Goal: Task Accomplishment & Management: Manage account settings

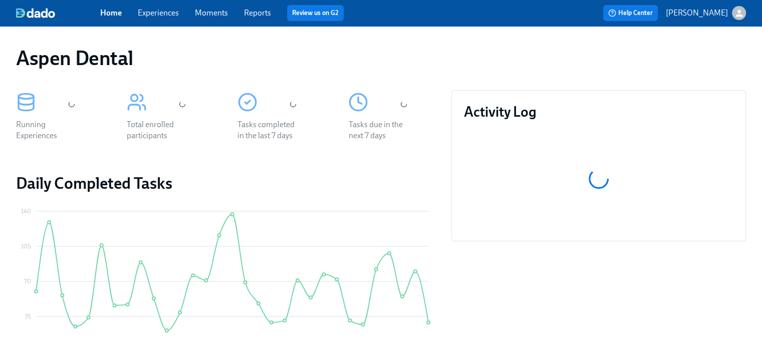
click at [173, 14] on link "Experiences" at bounding box center [158, 13] width 41 height 10
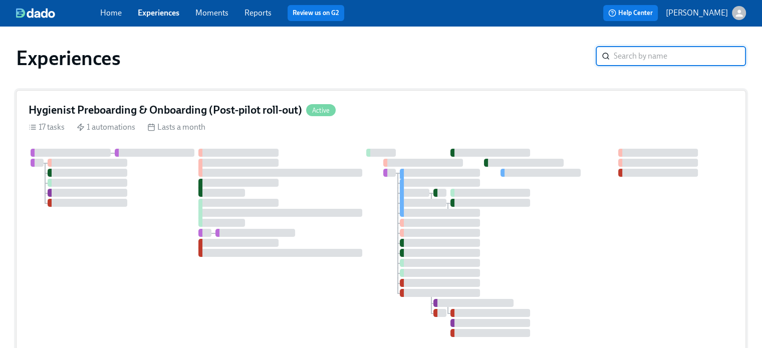
click at [264, 110] on h4 "Hygienist Preboarding & Onboarding (Post-pilot roll-out)" at bounding box center [166, 110] width 274 height 15
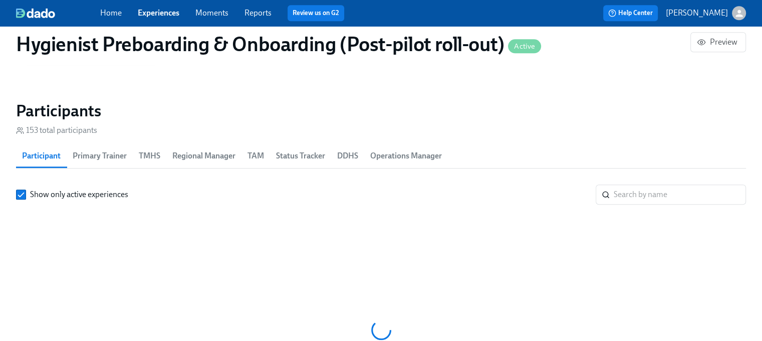
scroll to position [39, 0]
click at [161, 153] on button "TMHS" at bounding box center [150, 156] width 34 height 24
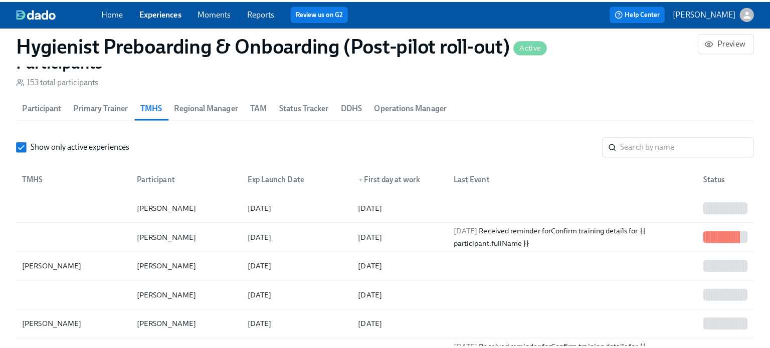
scroll to position [1129, 0]
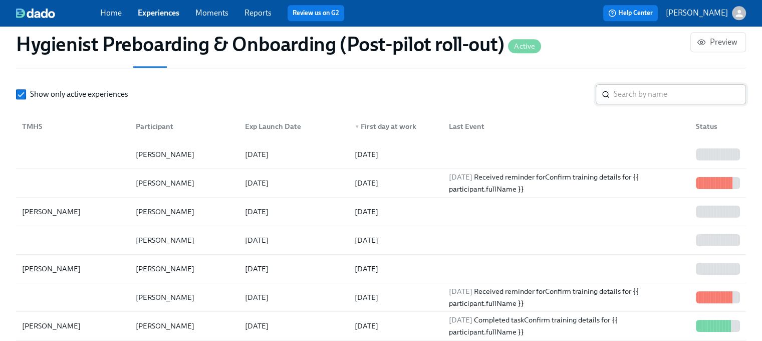
click at [647, 98] on input "search" at bounding box center [680, 94] width 132 height 20
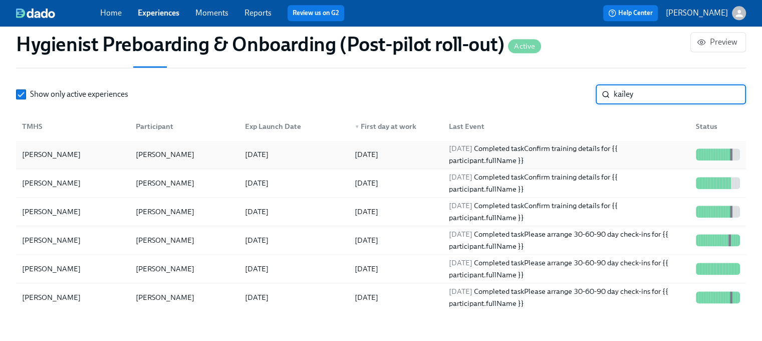
type input "kailey"
click at [496, 150] on div "[DATE] Completed task Confirm training details for {{ participant.fullName }}" at bounding box center [566, 154] width 243 height 24
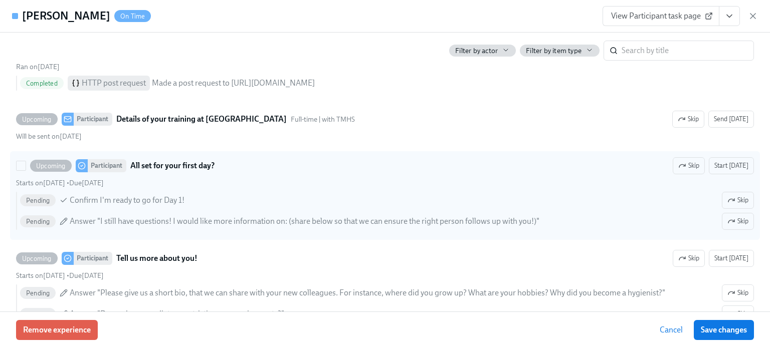
scroll to position [1404, 0]
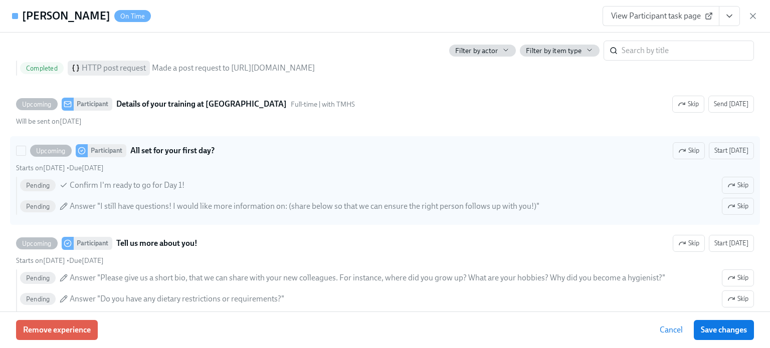
click at [469, 201] on span "Answer "I still have questions! I would like more information on: (share below …" at bounding box center [305, 206] width 470 height 11
click at [26, 155] on input "Upcoming Participant All set for your first day? Skip Start [DATE] Starts on [D…" at bounding box center [21, 150] width 9 height 9
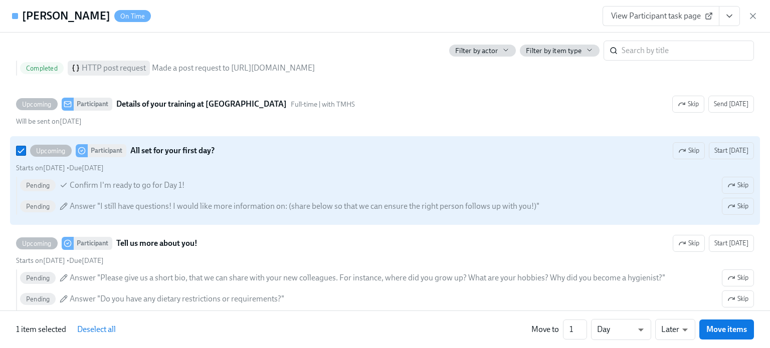
click at [469, 201] on span "Answer "I still have questions! I would like more information on: (share below …" at bounding box center [305, 206] width 470 height 11
click at [26, 155] on input "Upcoming Participant All set for your first day? Skip Start [DATE] Starts on [D…" at bounding box center [21, 150] width 9 height 9
checkbox input "false"
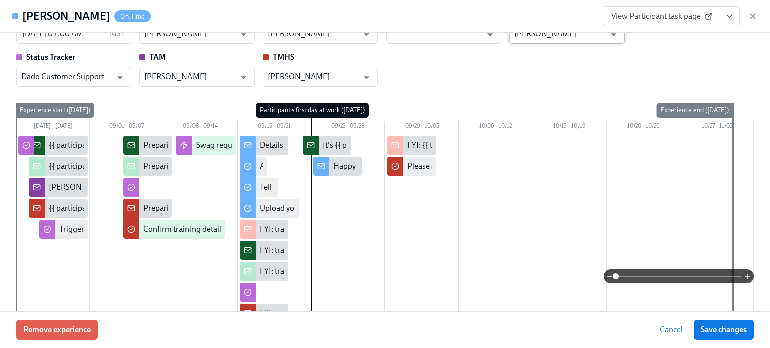
scroll to position [0, 0]
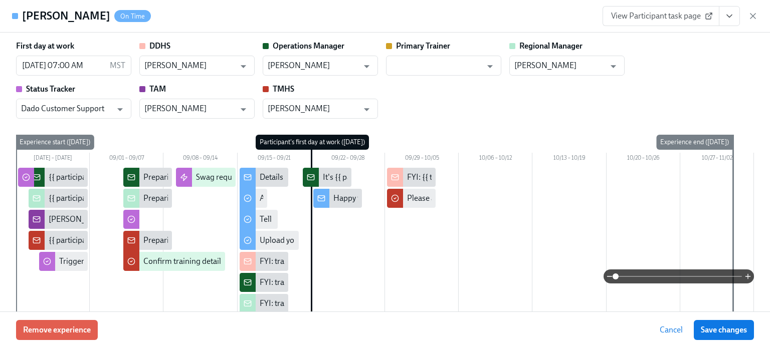
click at [57, 18] on h4 "[PERSON_NAME]" at bounding box center [66, 16] width 88 height 15
click at [114, 11] on div "On Time" at bounding box center [132, 16] width 37 height 12
click at [735, 19] on button "View task page" at bounding box center [729, 16] width 21 height 20
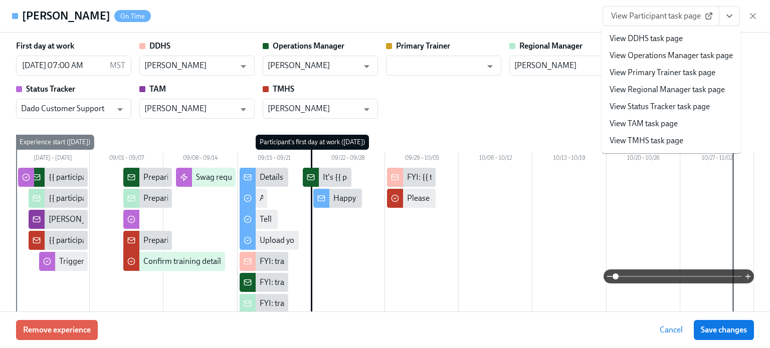
click at [683, 140] on link "View TMHS task page" at bounding box center [647, 140] width 74 height 11
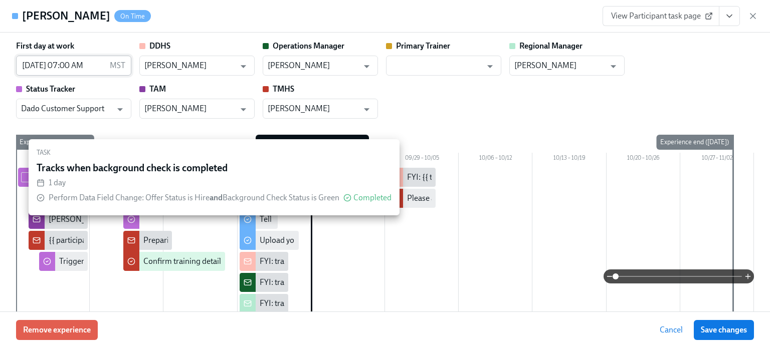
click at [120, 63] on p "MST" at bounding box center [118, 65] width 16 height 11
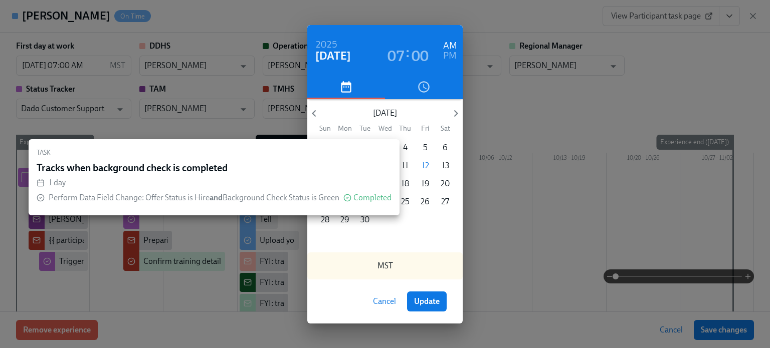
click at [379, 296] on button "Cancel" at bounding box center [384, 302] width 37 height 20
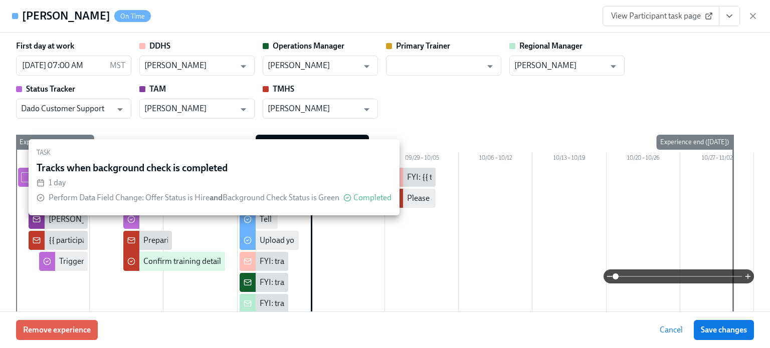
click at [84, 289] on div at bounding box center [385, 262] width 738 height 189
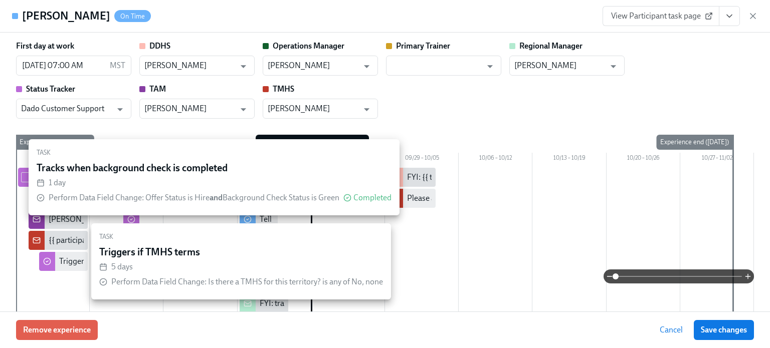
click at [82, 259] on div "Triggers if TMHS terms" at bounding box center [98, 261] width 79 height 11
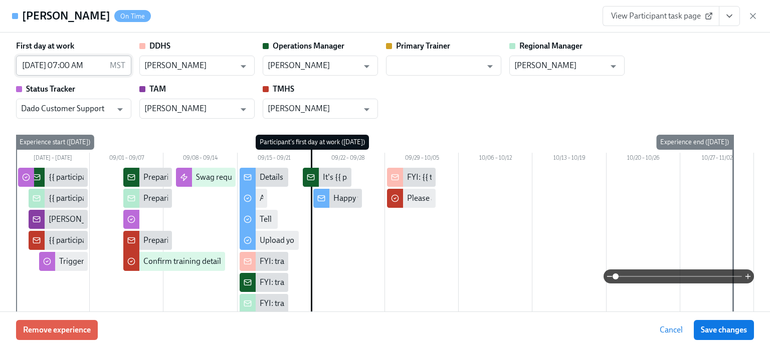
click at [90, 68] on input "[DATE] 07:00 AM" at bounding box center [61, 66] width 90 height 20
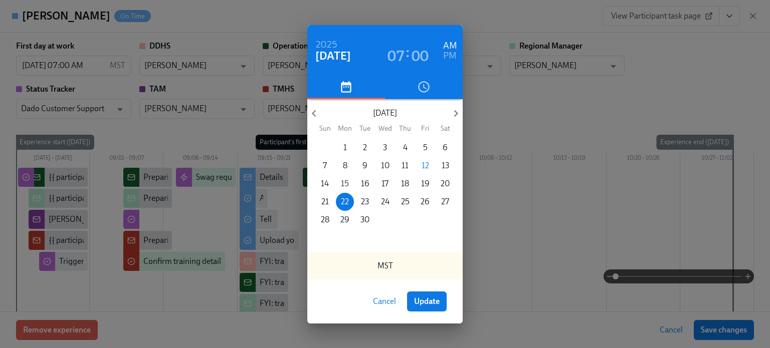
click at [345, 187] on p "15" at bounding box center [345, 183] width 8 height 11
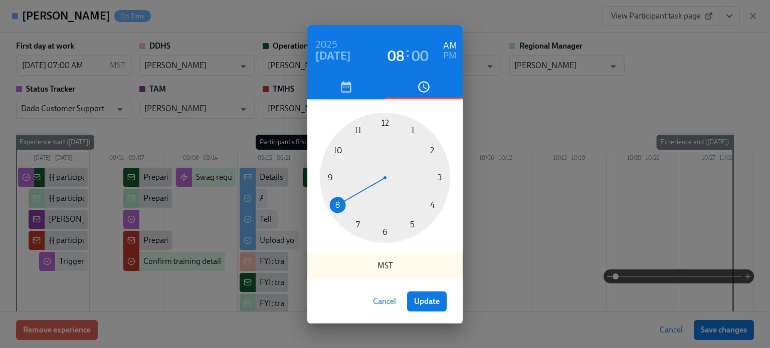
drag, startPoint x: 356, startPoint y: 226, endPoint x: 333, endPoint y: 213, distance: 27.2
click at [333, 213] on div at bounding box center [385, 178] width 130 height 130
drag, startPoint x: 429, startPoint y: 303, endPoint x: 427, endPoint y: 292, distance: 11.3
click at [429, 303] on span "Update" at bounding box center [427, 302] width 26 height 10
type input "09/15/2025 08:00 AM"
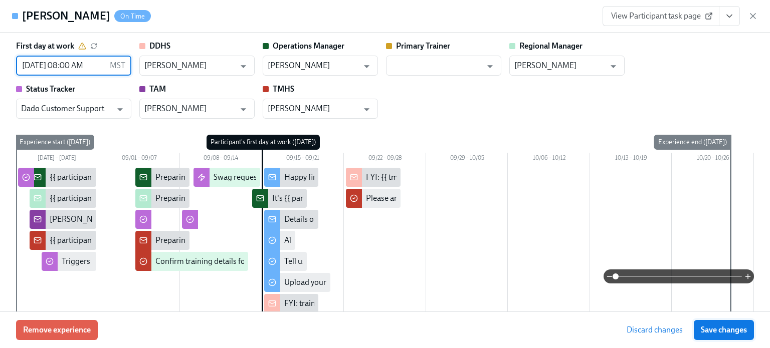
click at [737, 335] on button "Save changes" at bounding box center [724, 330] width 60 height 20
type input "09/15/2025 08:00 AM"
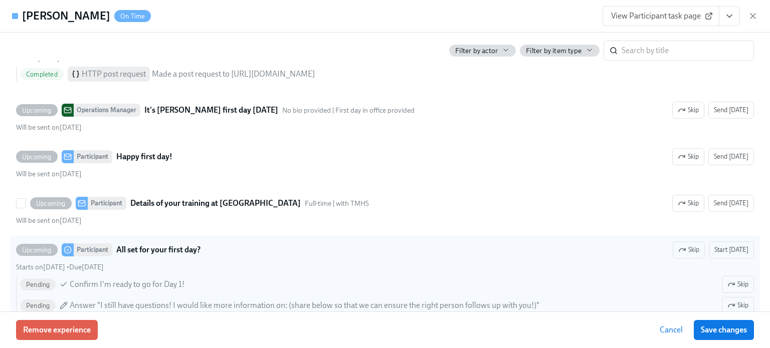
scroll to position [1504, 0]
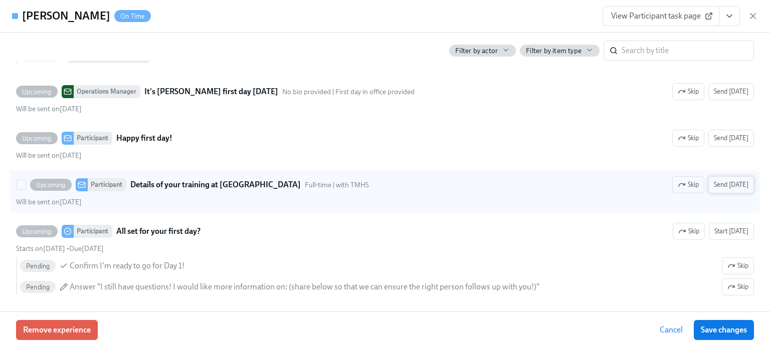
click at [738, 180] on span "Send [DATE]" at bounding box center [731, 185] width 35 height 10
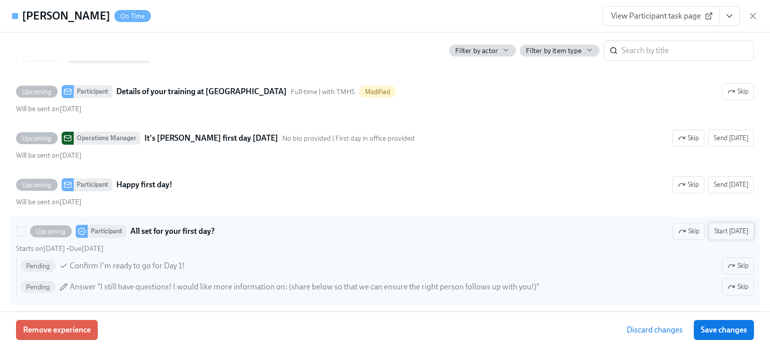
click at [736, 227] on span "Start [DATE]" at bounding box center [731, 232] width 34 height 10
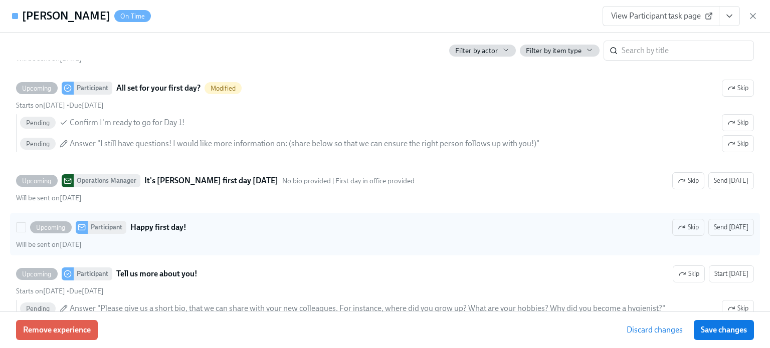
scroll to position [1583, 0]
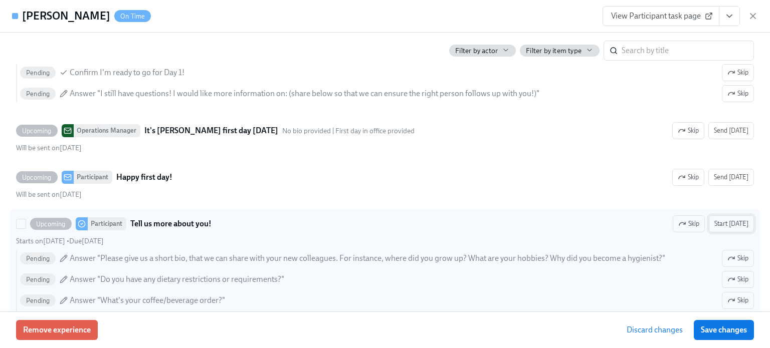
click at [742, 218] on button "Start [DATE]" at bounding box center [731, 224] width 45 height 17
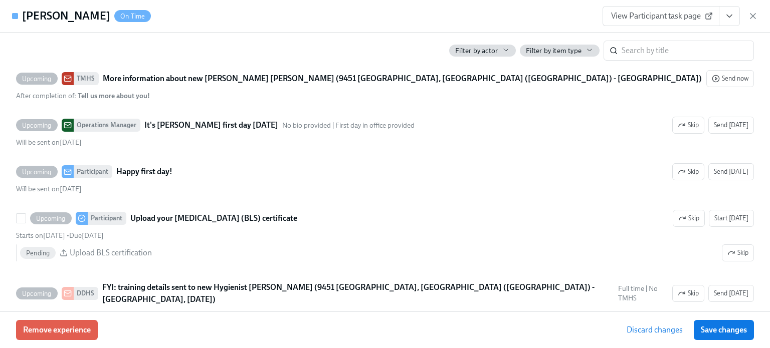
scroll to position [1834, 0]
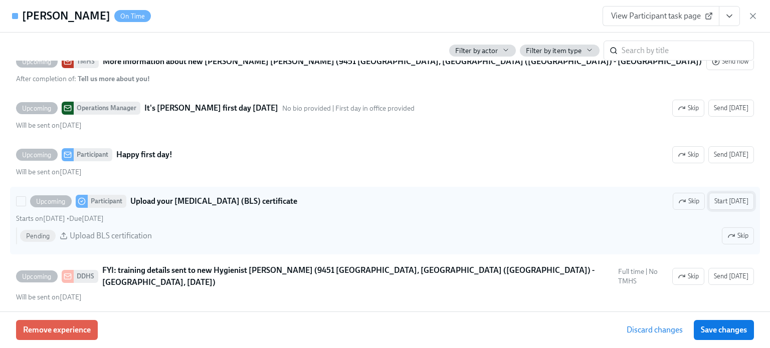
click at [737, 196] on span "Start [DATE]" at bounding box center [731, 201] width 34 height 10
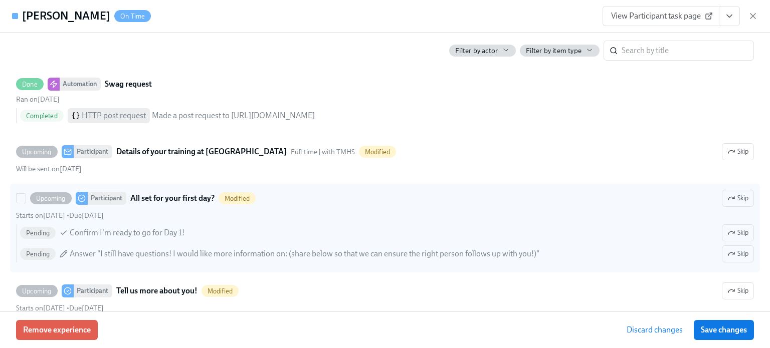
scroll to position [1022, 0]
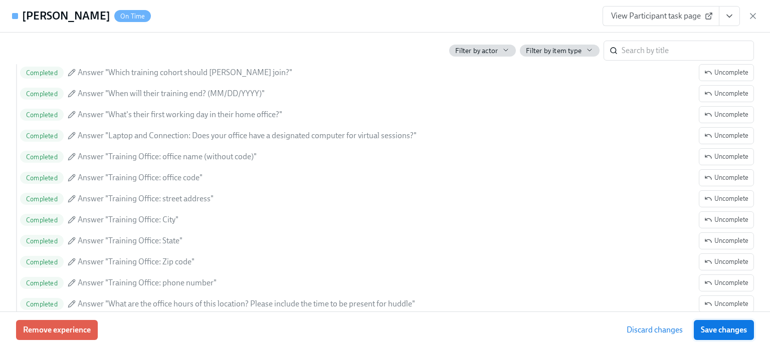
click at [739, 334] on span "Save changes" at bounding box center [724, 330] width 46 height 10
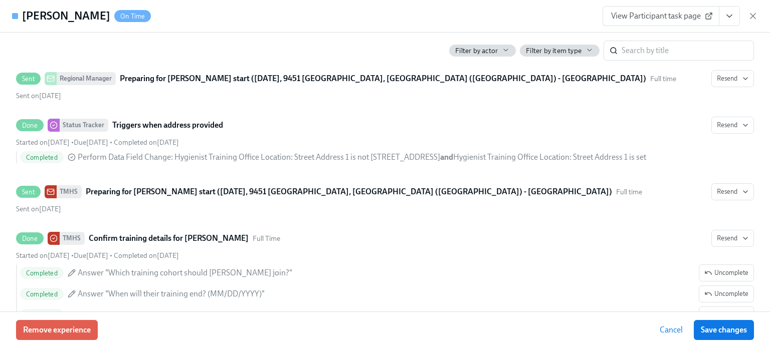
scroll to position [420, 0]
